Goal: Download file/media

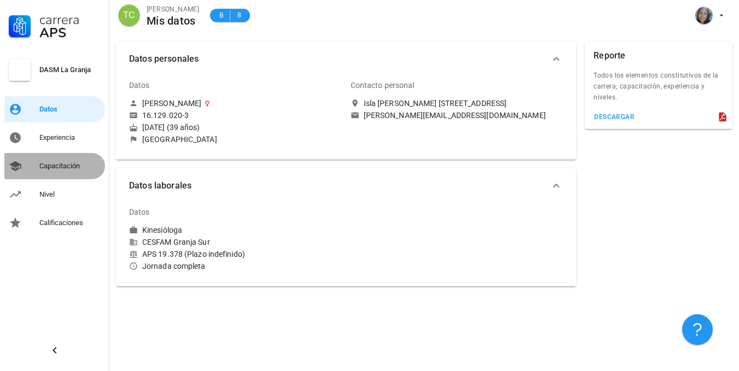
click at [57, 165] on div "Capacitación" at bounding box center [69, 166] width 61 height 9
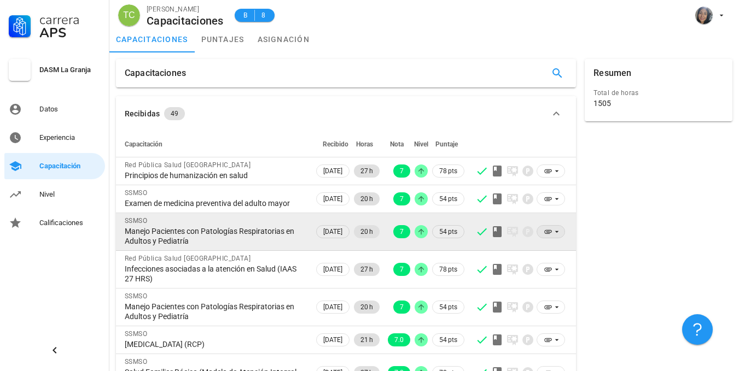
click at [547, 234] on icon at bounding box center [548, 232] width 7 height 4
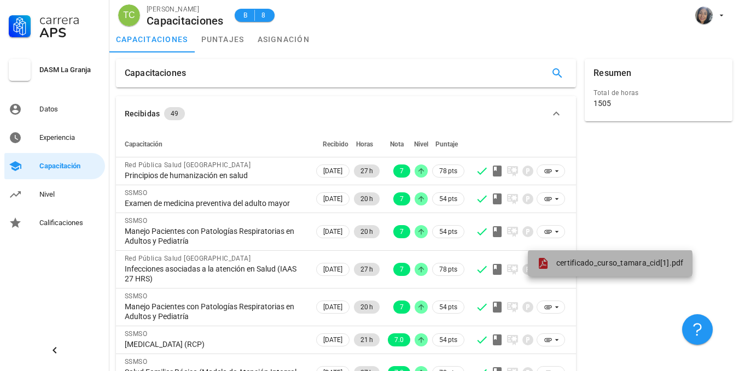
click at [559, 263] on span "certificado_curso_tamara_cid[1].pdf" at bounding box center [619, 263] width 127 height 9
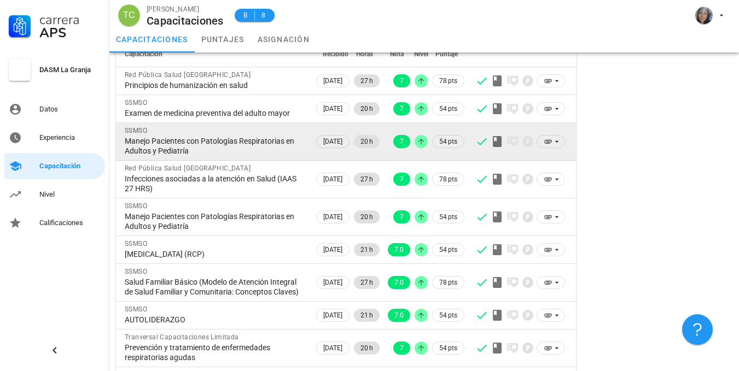
scroll to position [109, 0]
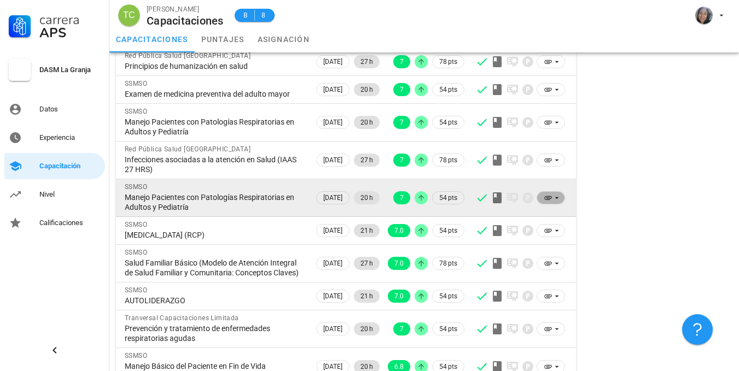
click at [546, 202] on icon at bounding box center [548, 198] width 9 height 9
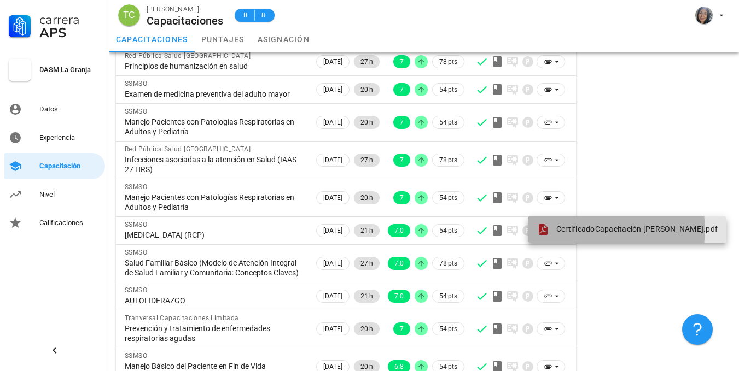
click at [568, 229] on span "CertificadoCapacitación tamara cid.pdf" at bounding box center [636, 229] width 161 height 9
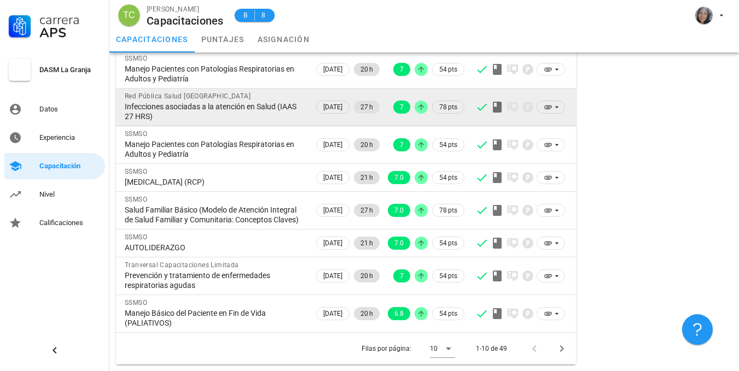
scroll to position [182, 0]
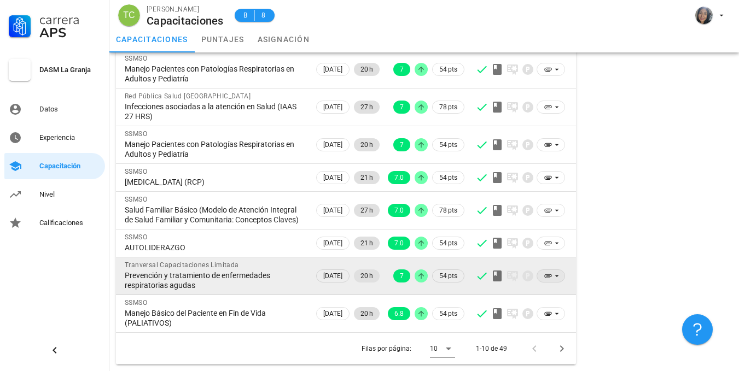
click at [552, 276] on icon at bounding box center [548, 276] width 9 height 9
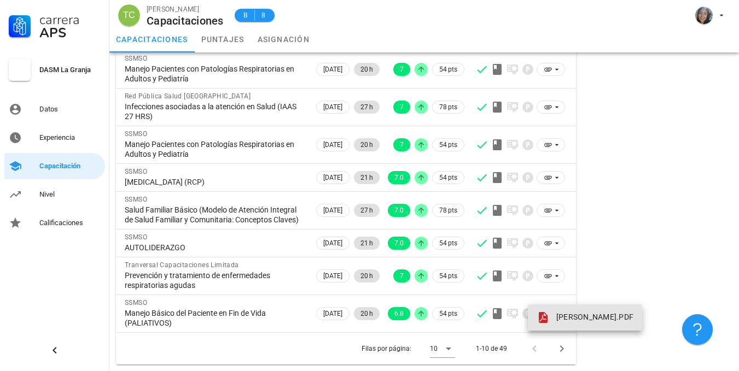
click at [567, 313] on span "TAMARA CID FUENTES.PDF" at bounding box center [594, 317] width 77 height 9
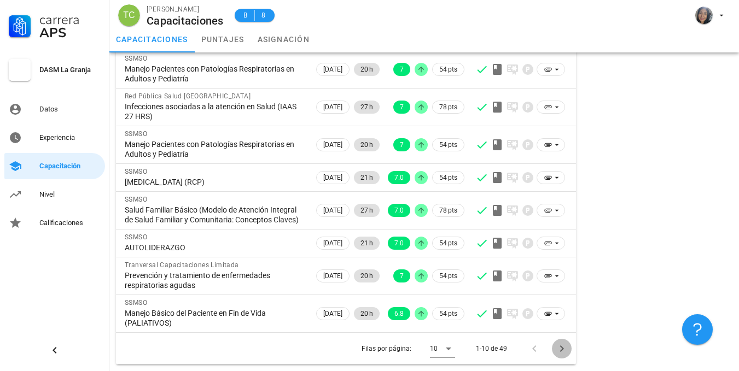
click at [561, 348] on icon "Página siguiente" at bounding box center [561, 348] width 13 height 13
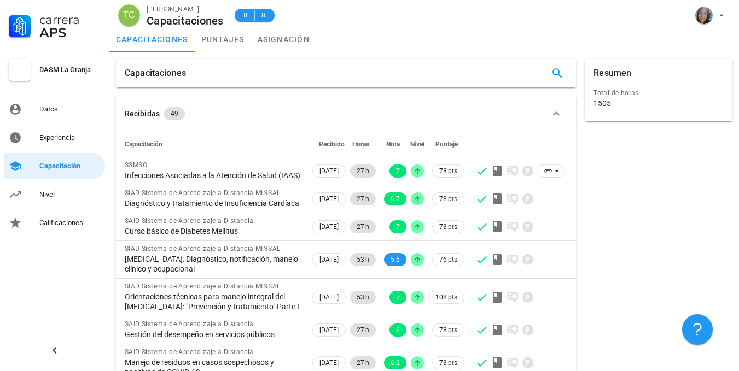
scroll to position [172, 0]
